Goal: Download file/media

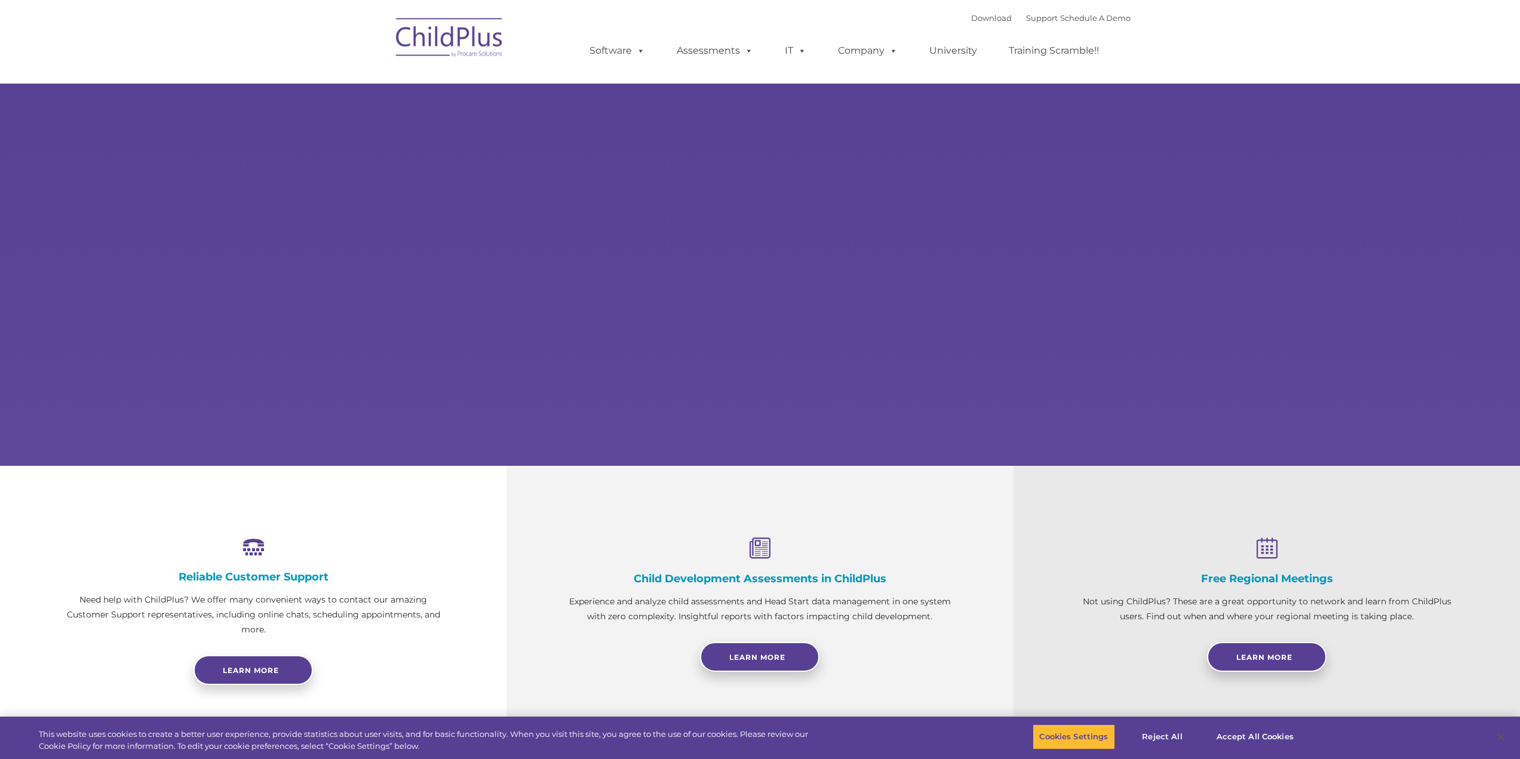
select select "MEDIUM"
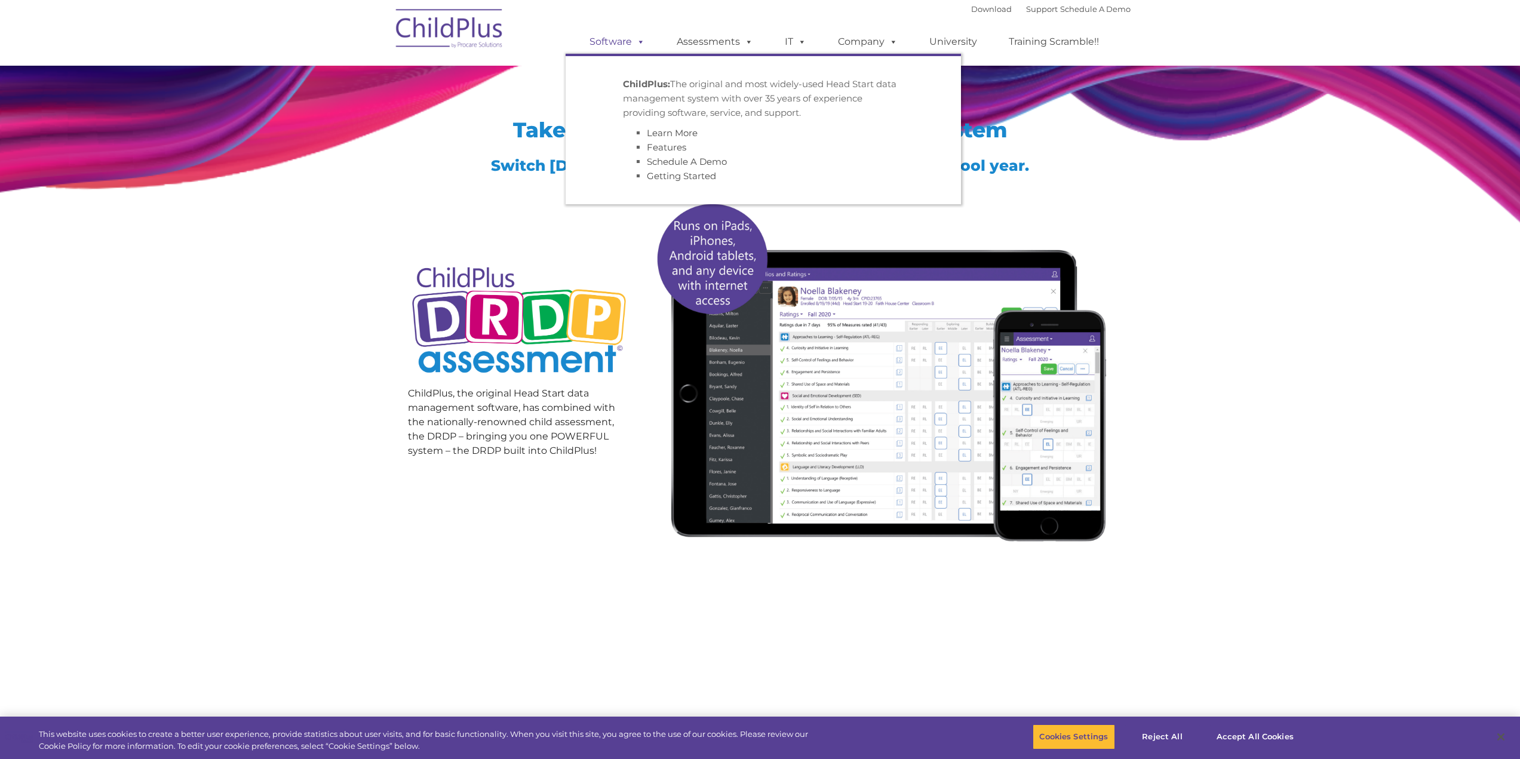
click at [631, 44] on link "Software" at bounding box center [617, 42] width 79 height 24
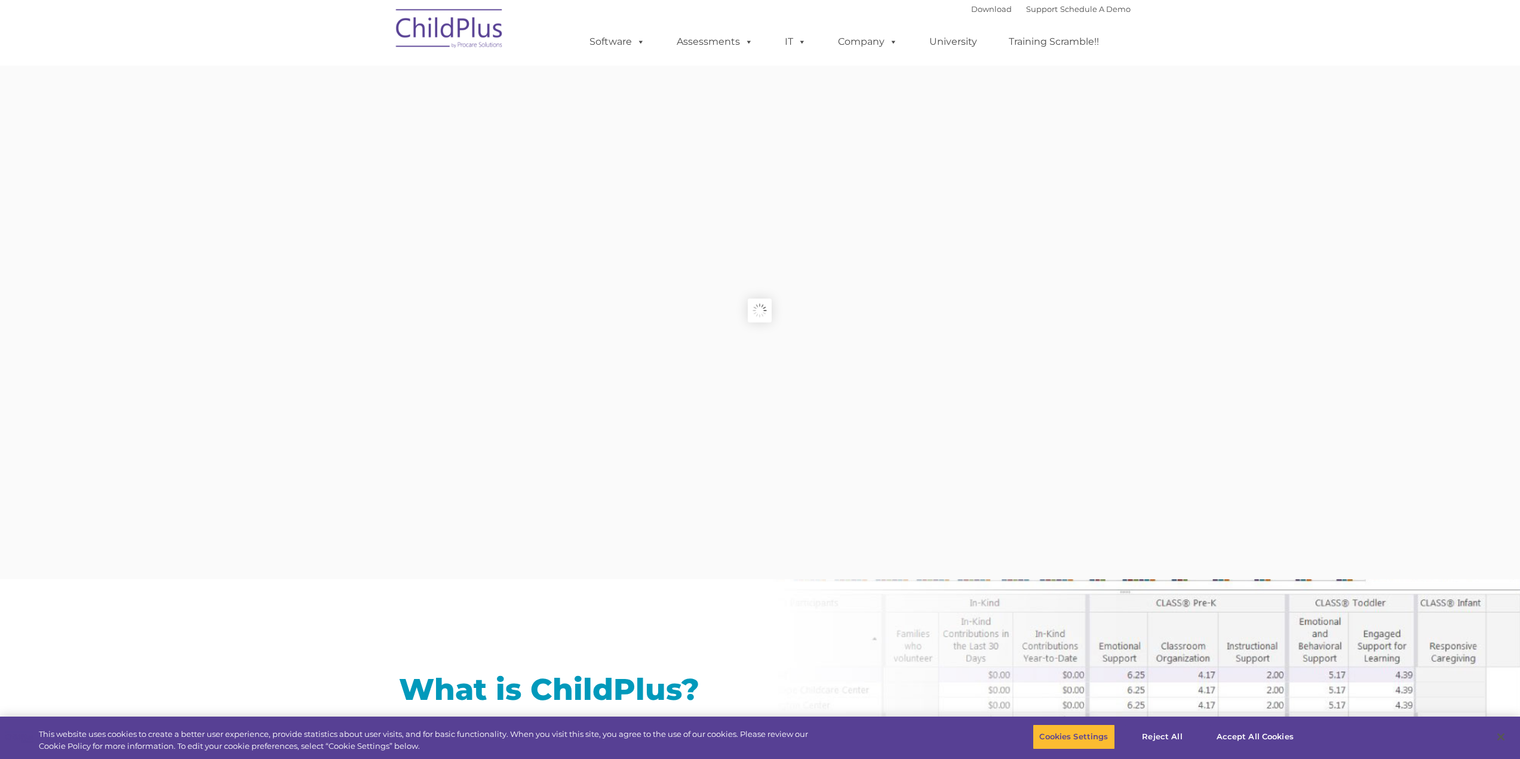
click at [638, 42] on span at bounding box center [638, 41] width 13 height 11
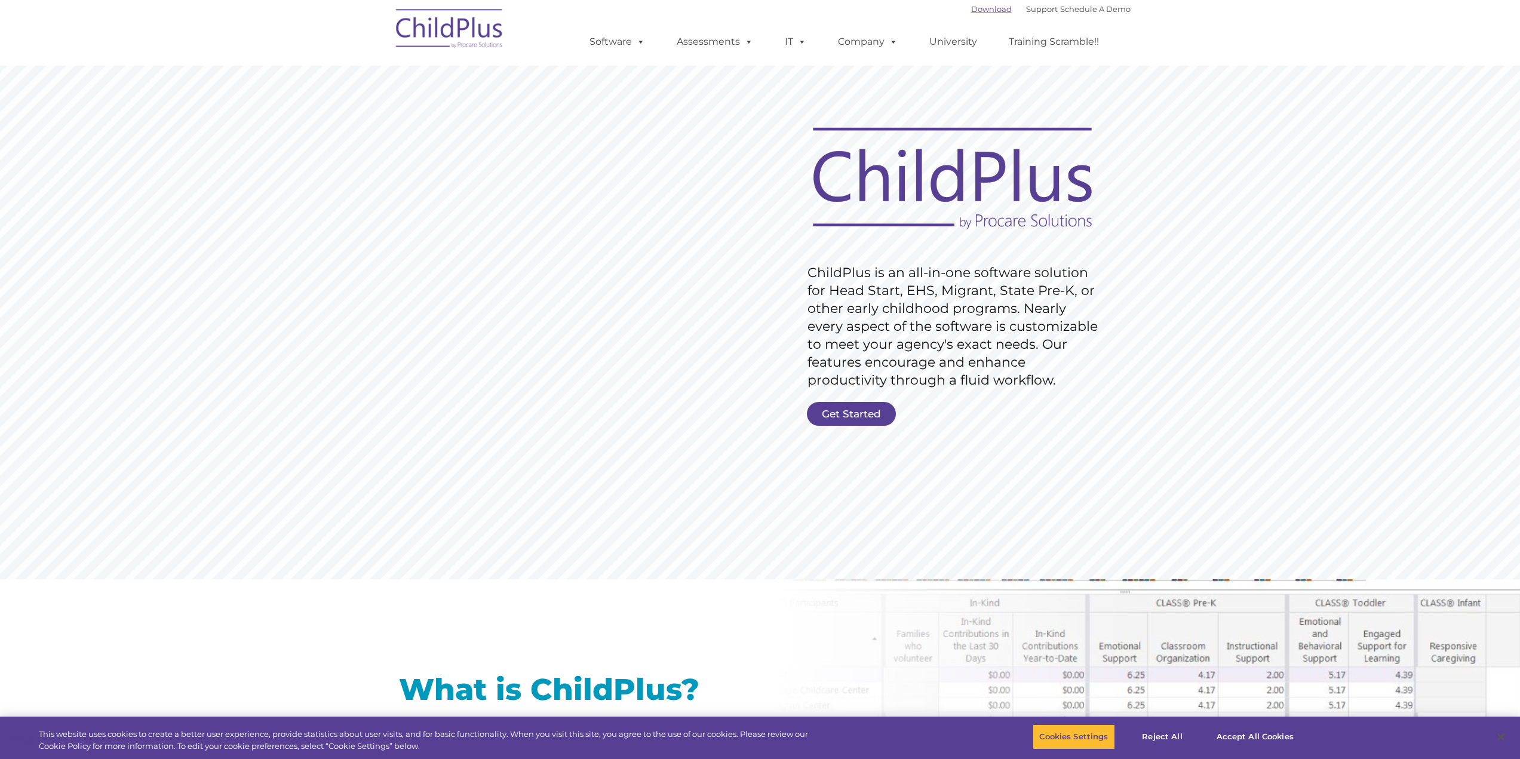
click at [971, 11] on link "Download" at bounding box center [991, 9] width 41 height 10
